Goal: Task Accomplishment & Management: Use online tool/utility

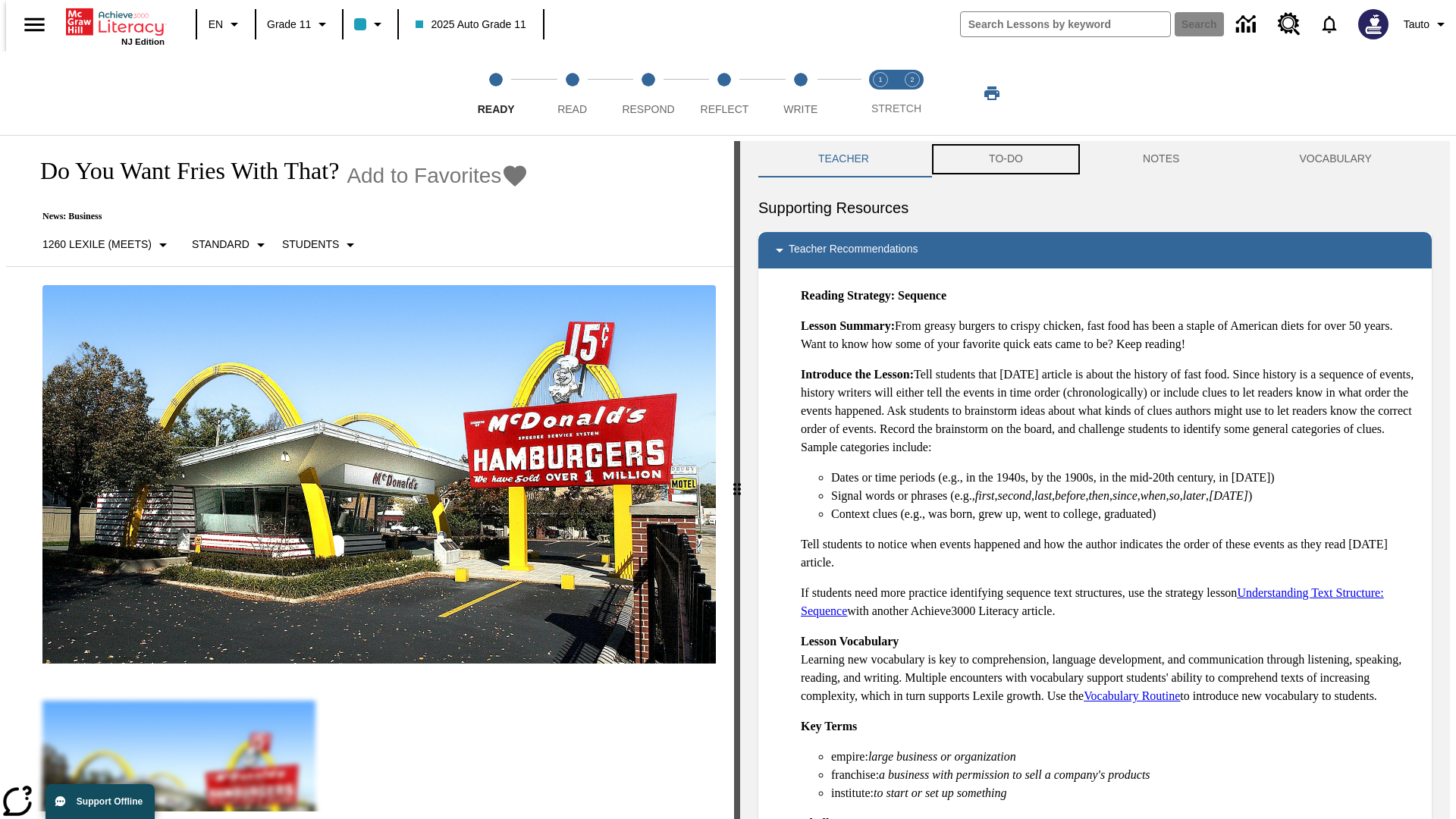
click at [1004, 159] on button "TO-DO" at bounding box center [1005, 159] width 154 height 37
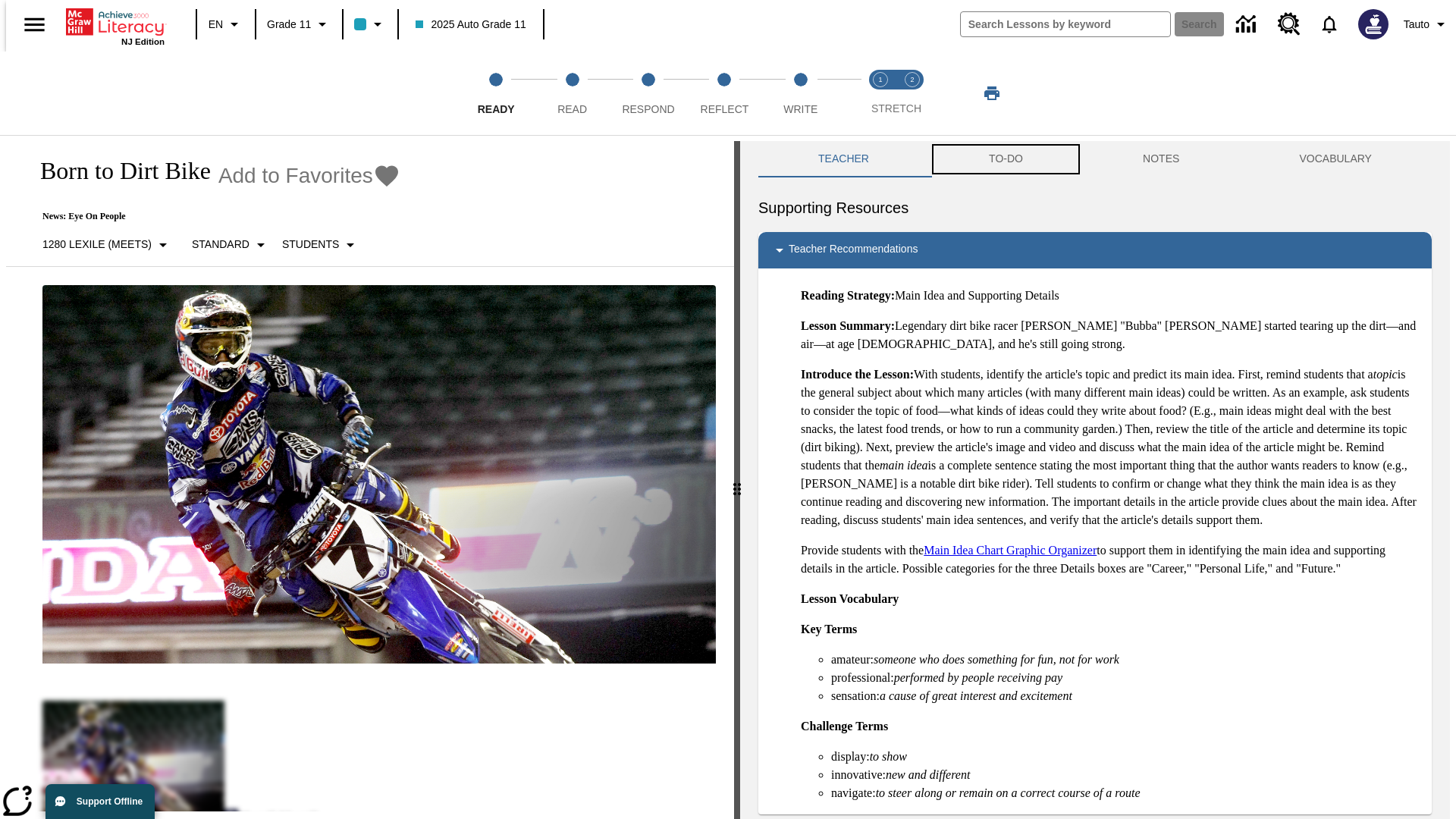
click at [1004, 159] on button "TO-DO" at bounding box center [1005, 159] width 154 height 37
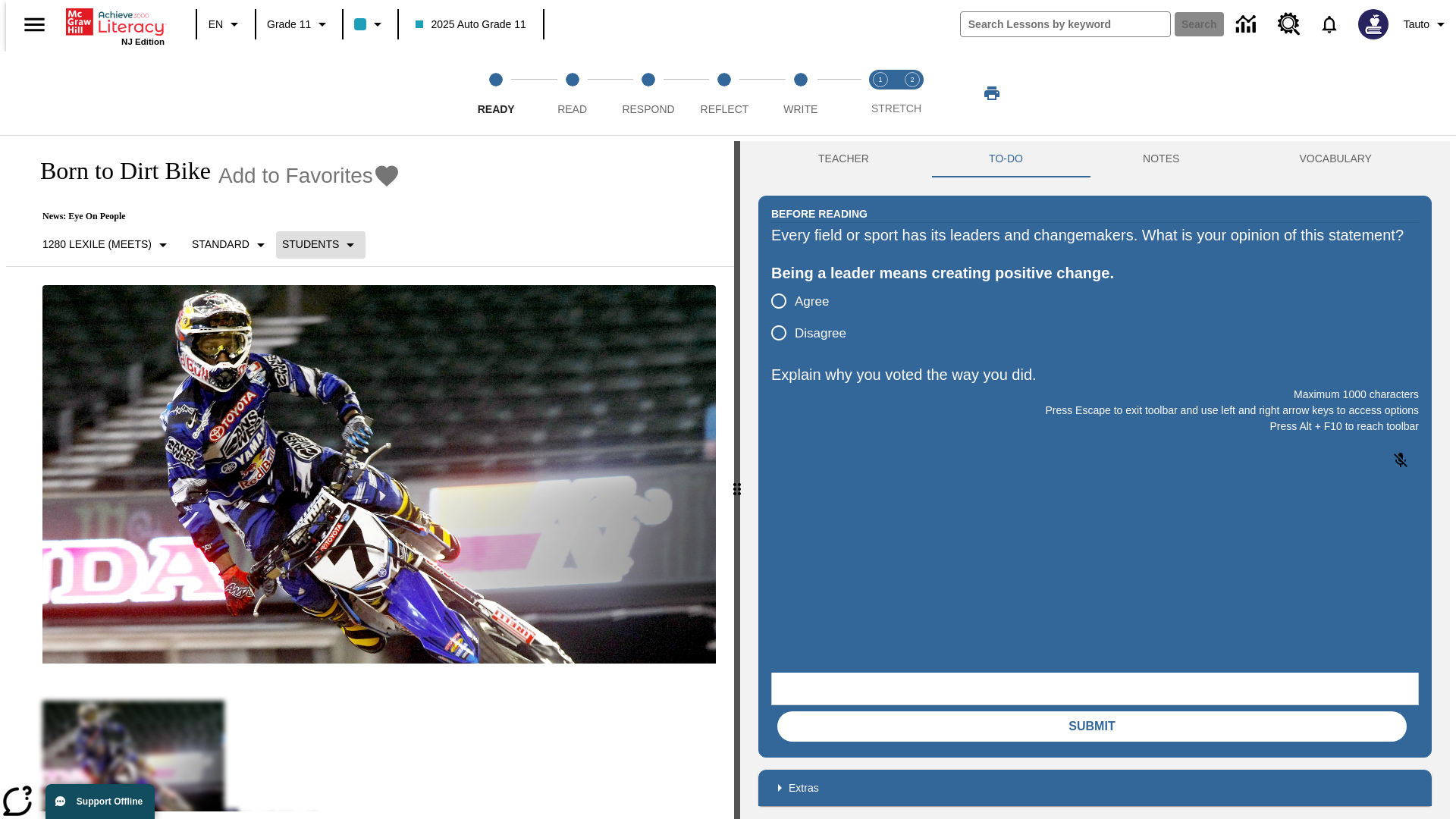
click at [311, 244] on p "Students" at bounding box center [311, 244] width 56 height 16
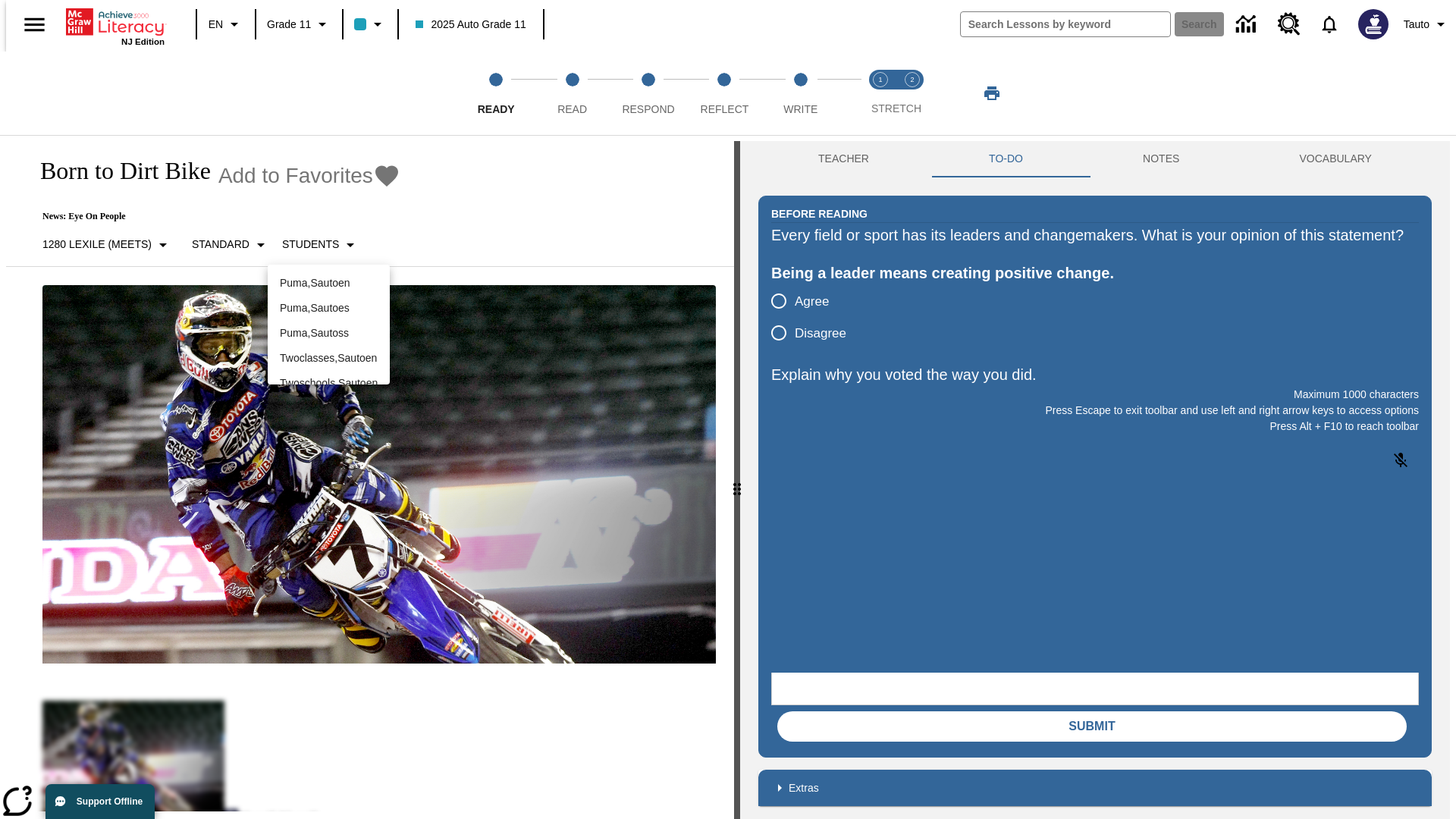
click at [728, 410] on div at bounding box center [728, 410] width 1456 height 819
